Goal: Information Seeking & Learning: Learn about a topic

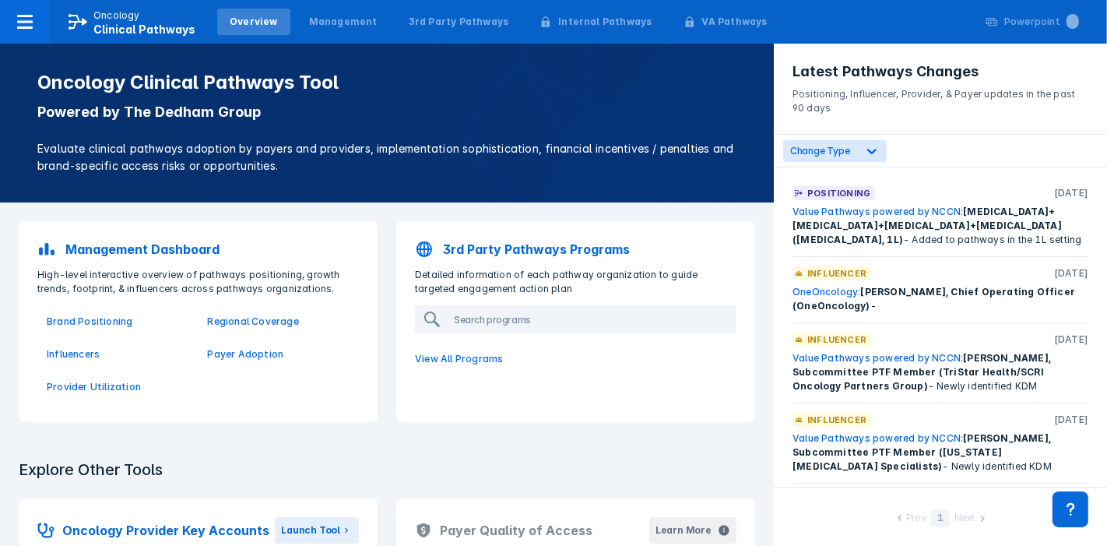
click at [705, 201] on div "Oncology Clinical Pathways Tool Powered by The Dedham Group Evaluate clinical p…" at bounding box center [387, 123] width 774 height 159
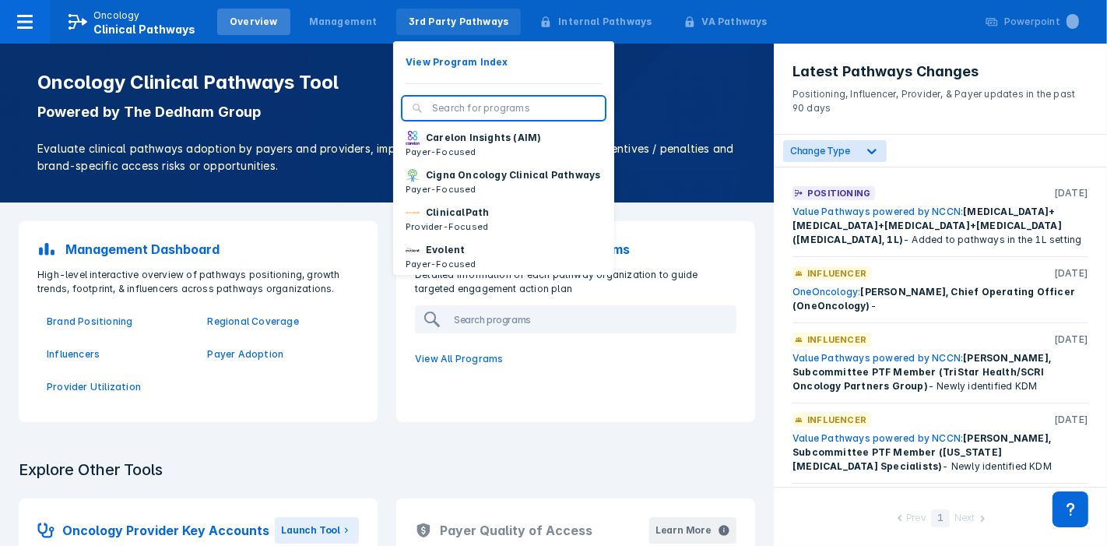
click at [427, 23] on div "3rd Party Pathways" at bounding box center [459, 22] width 100 height 14
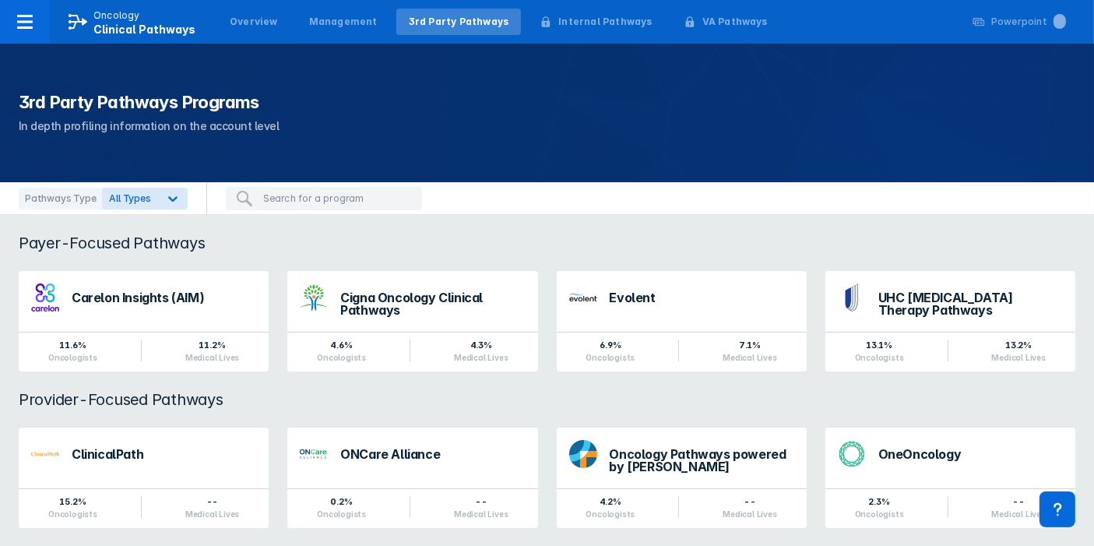
drag, startPoint x: 1093, startPoint y: 115, endPoint x: 1084, endPoint y: 180, distance: 65.2
click at [1084, 180] on div "3rd Party Pathways Programs In depth profiling information on the account level" at bounding box center [547, 113] width 1094 height 139
click at [24, 23] on icon at bounding box center [25, 21] width 19 height 19
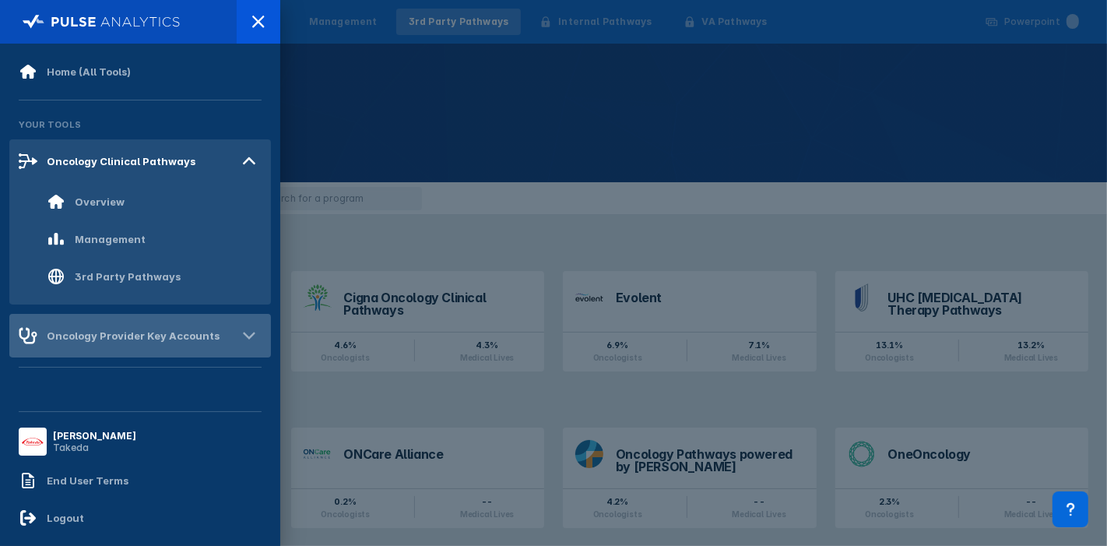
click at [195, 343] on div "Oncology Provider Key Accounts" at bounding box center [119, 335] width 201 height 19
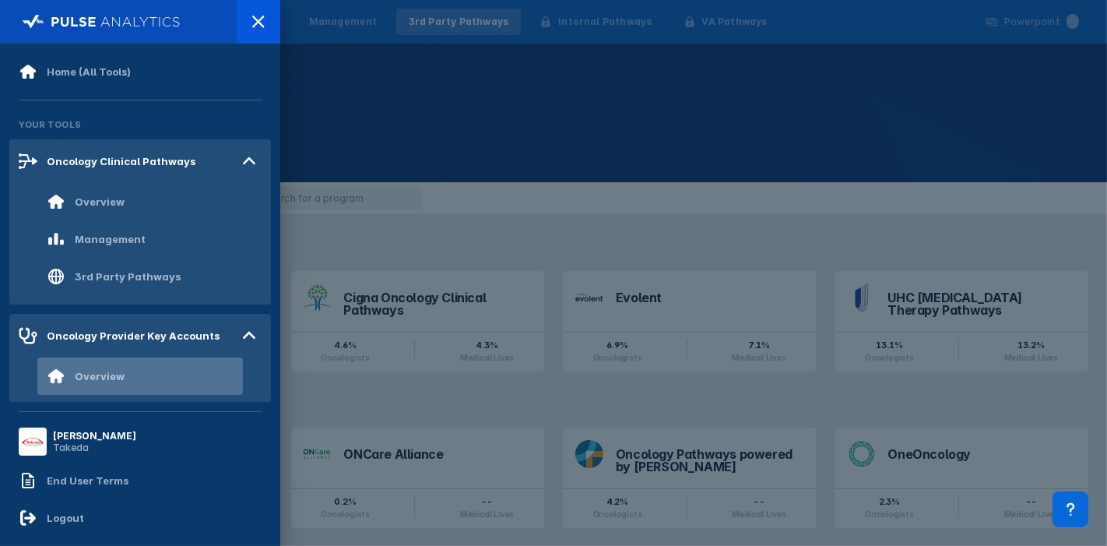
click at [104, 379] on div "Overview" at bounding box center [100, 376] width 50 height 12
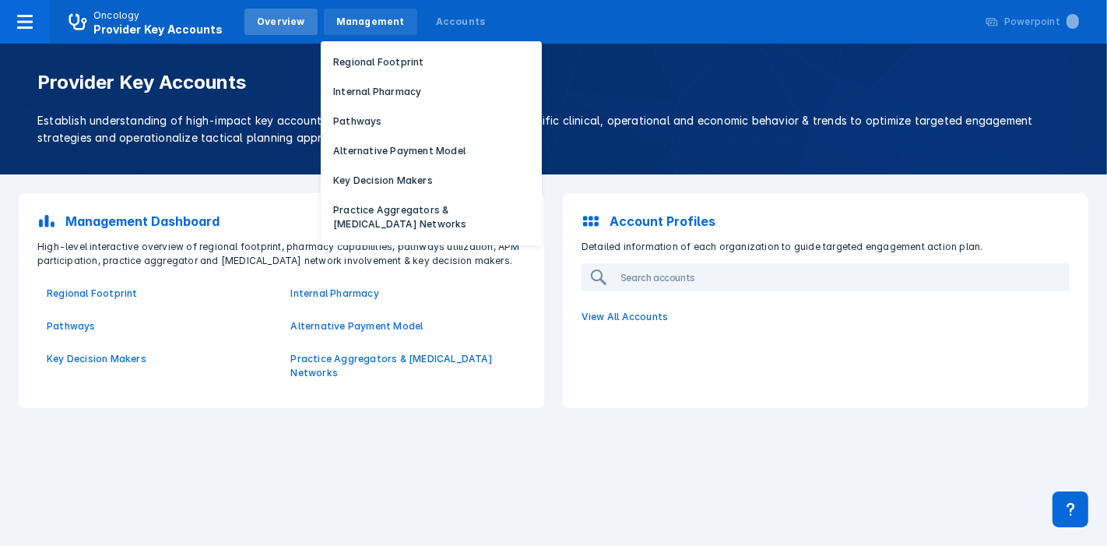
click at [355, 25] on div "Management" at bounding box center [370, 22] width 69 height 14
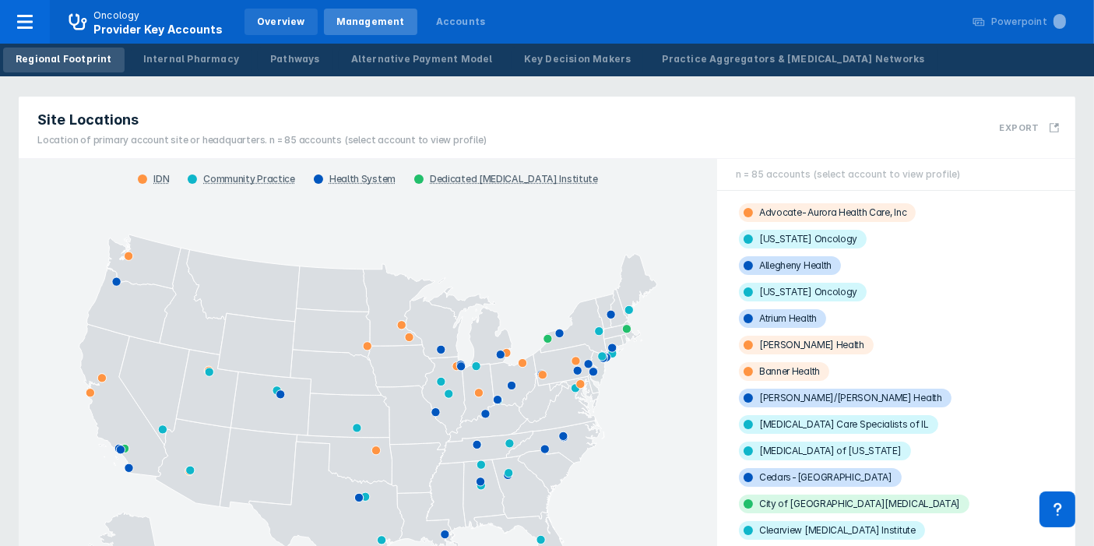
click at [275, 19] on div "Overview" at bounding box center [281, 22] width 48 height 14
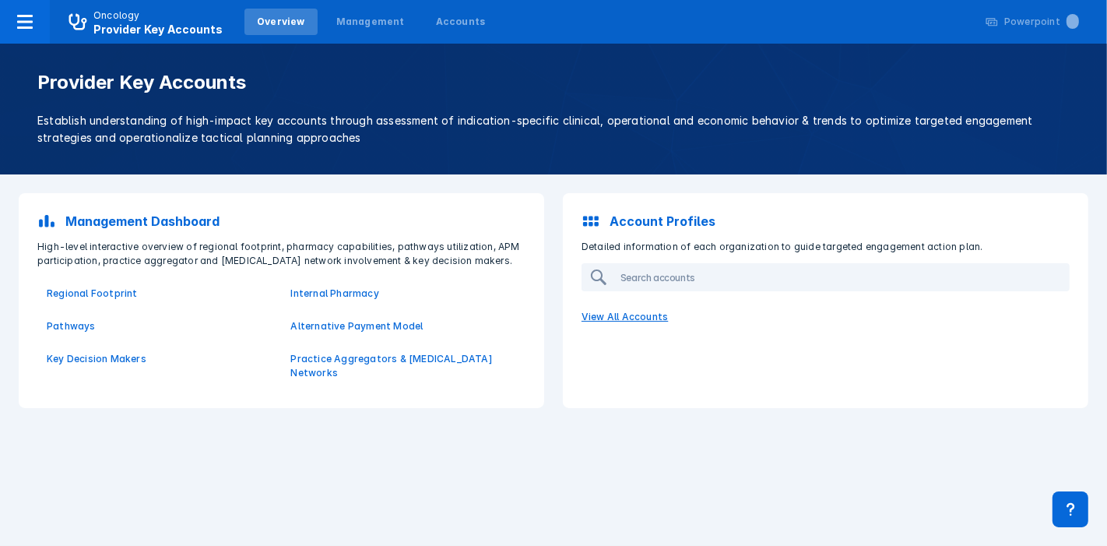
click at [623, 323] on p "View All Accounts" at bounding box center [825, 316] width 507 height 33
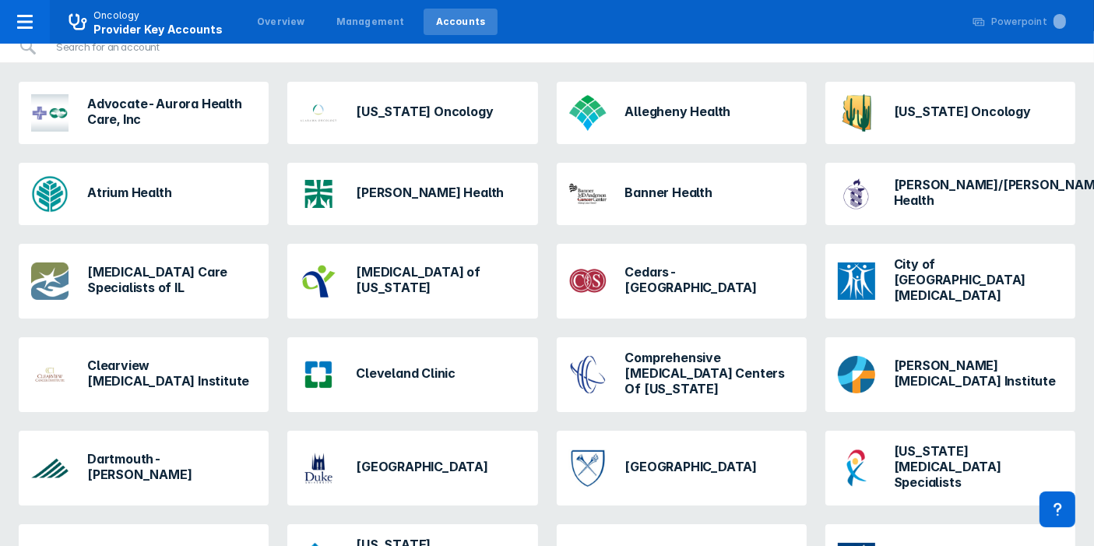
scroll to position [165, 0]
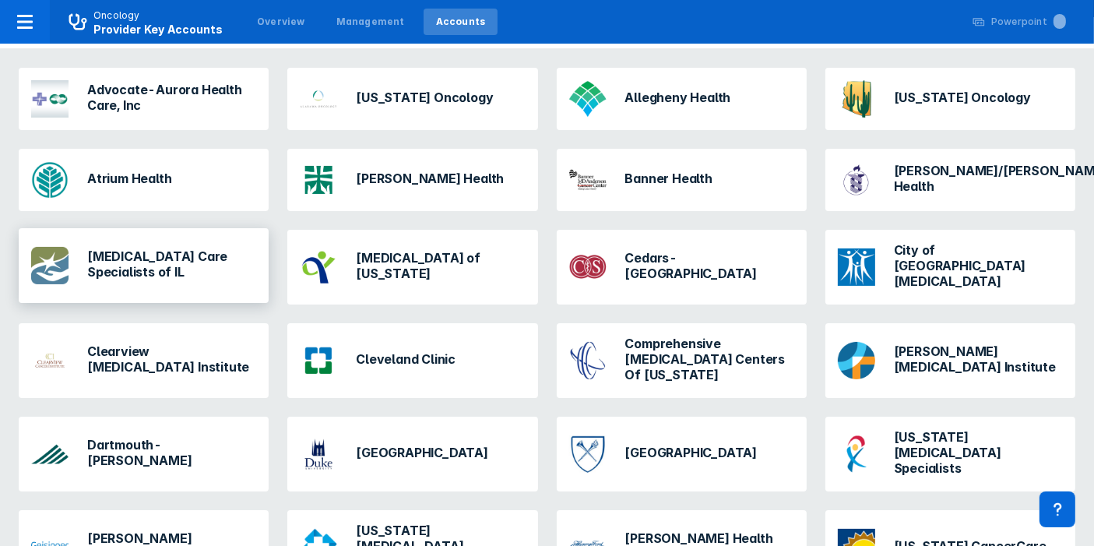
click at [160, 252] on h3 "[MEDICAL_DATA] Care Specialists of IL" at bounding box center [171, 263] width 169 height 31
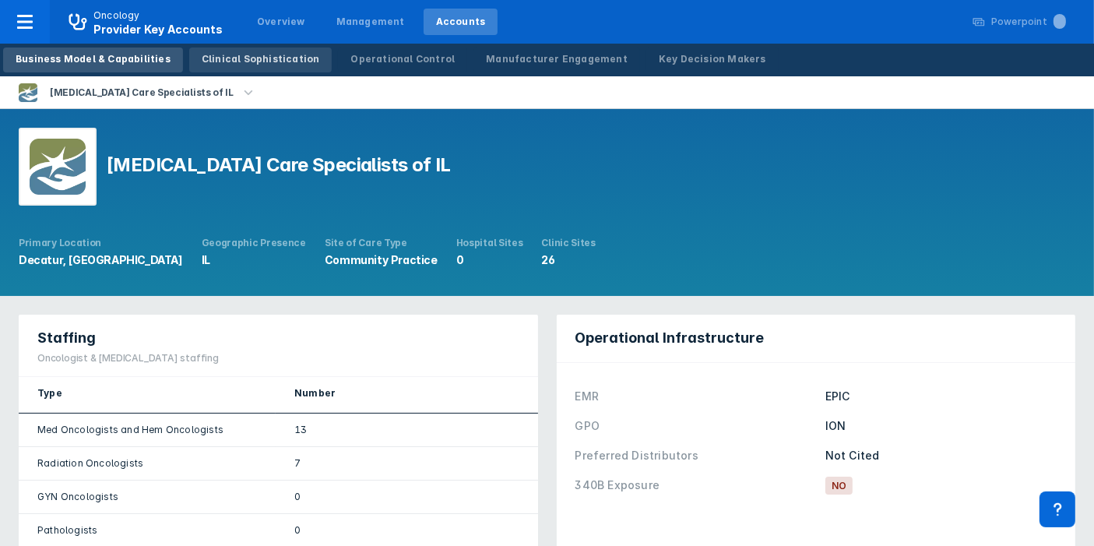
click at [268, 64] on div "Clinical Sophistication" at bounding box center [261, 59] width 118 height 14
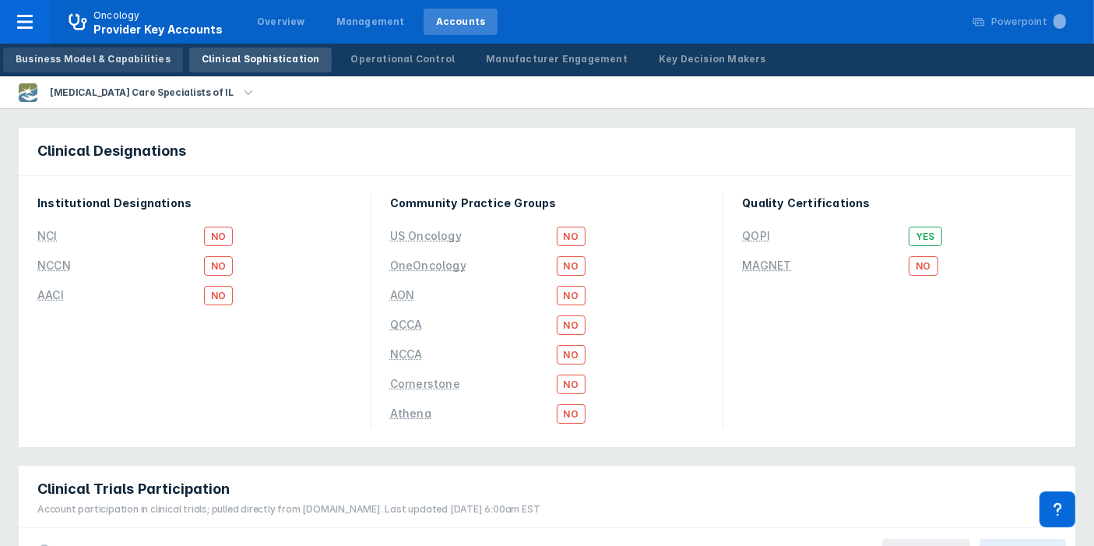
click at [93, 70] on link "Business Model & Capabilities" at bounding box center [93, 59] width 180 height 25
